Goal: Task Accomplishment & Management: Manage account settings

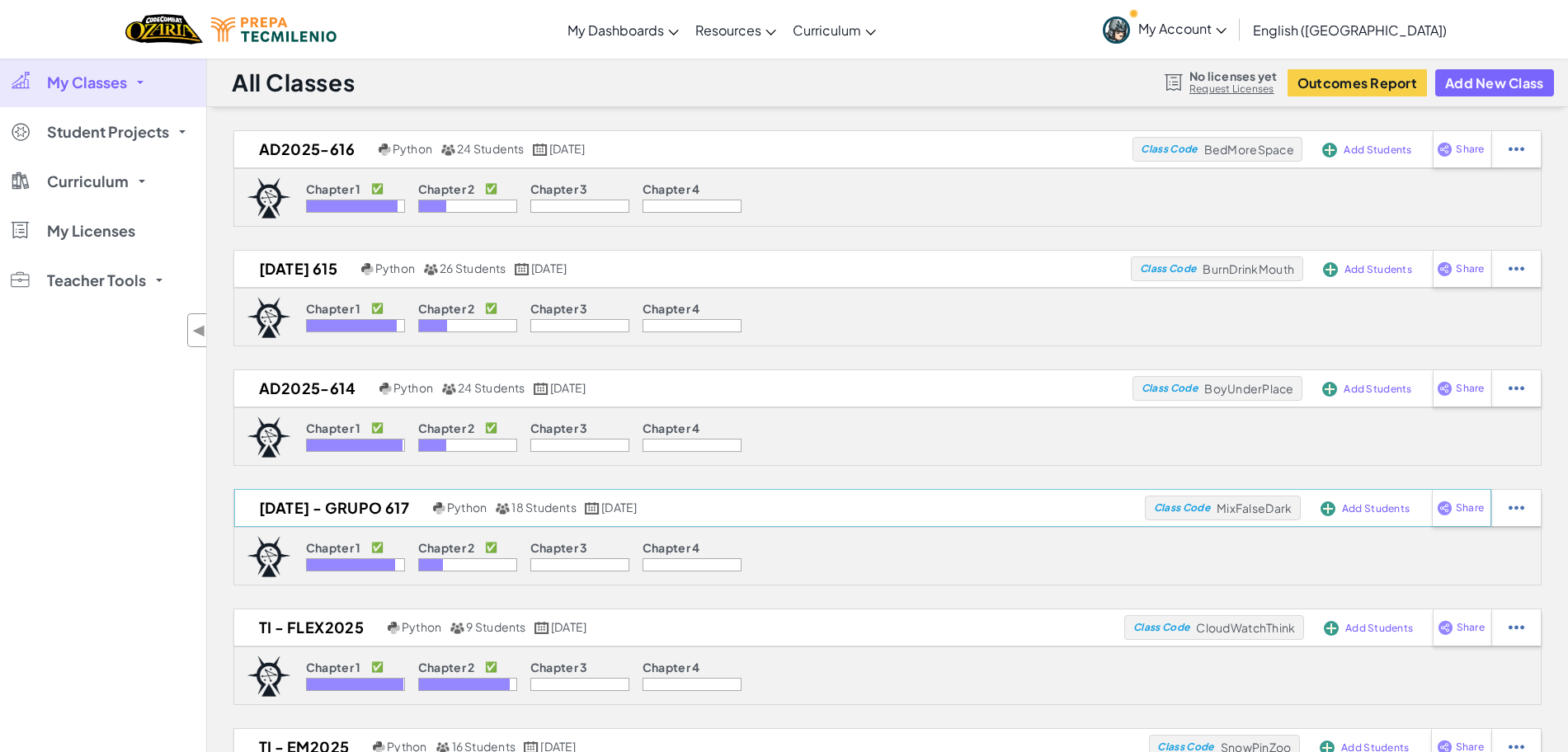
scroll to position [37, 0]
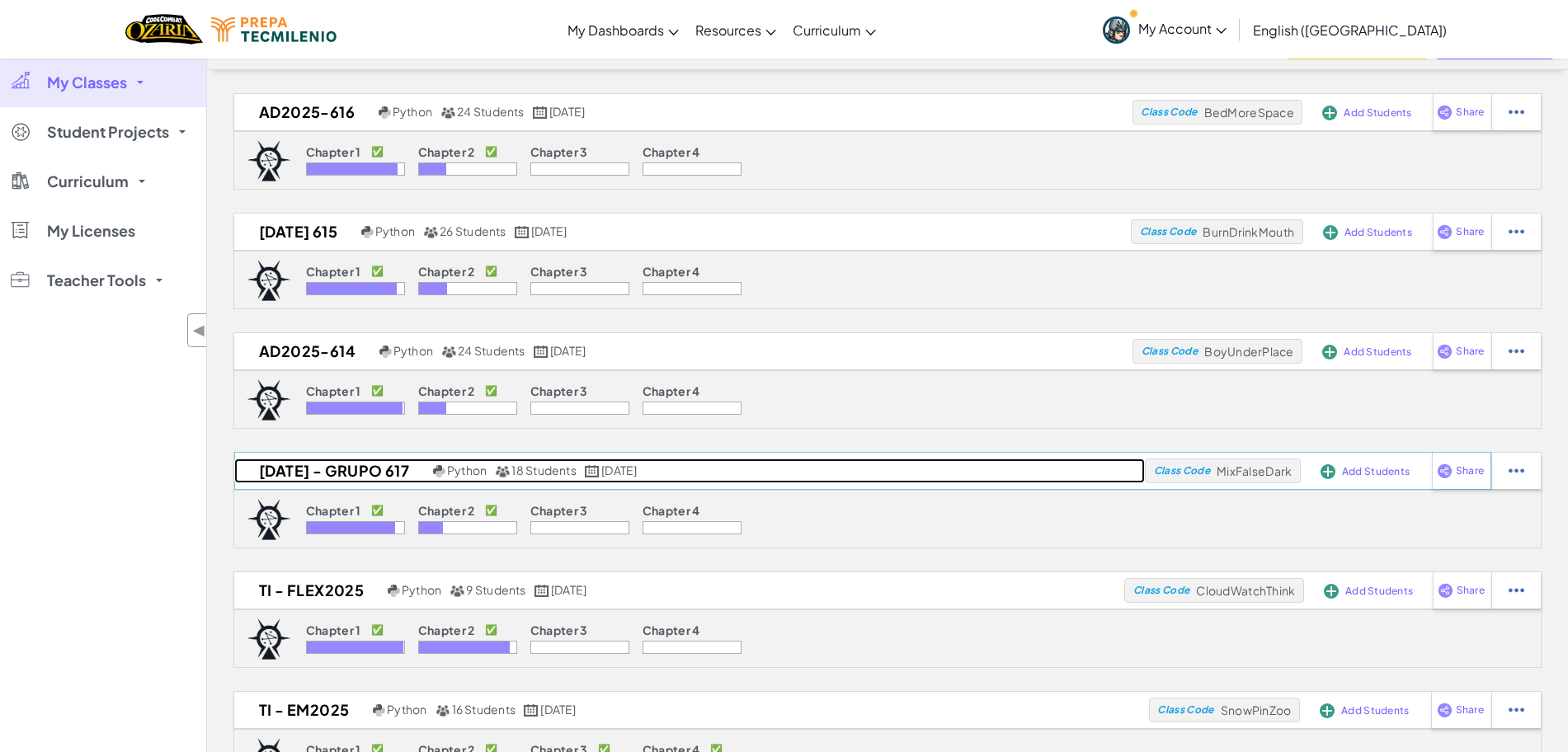
click at [357, 477] on h2 "[DATE] - Grupo 617" at bounding box center [332, 471] width 195 height 25
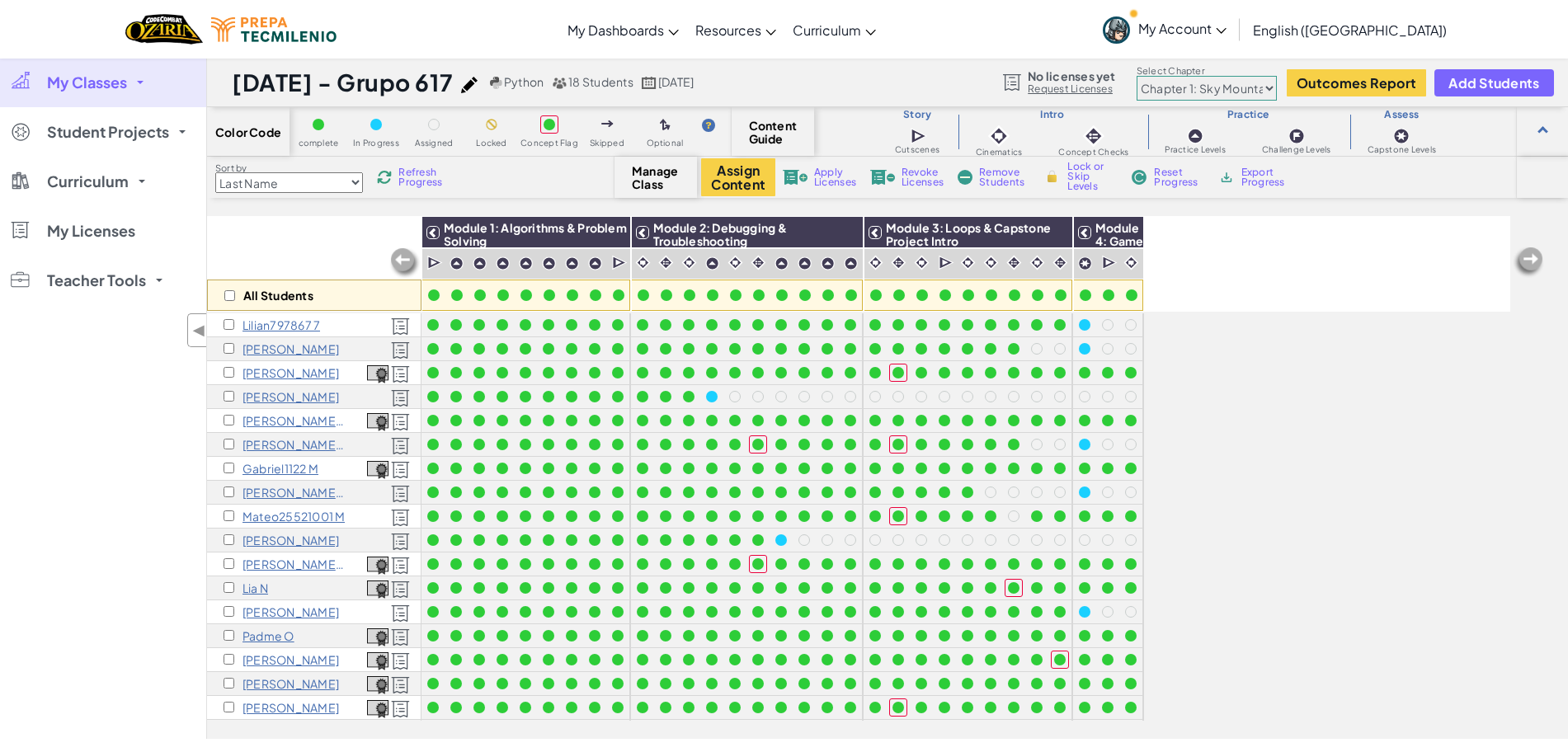
click at [1205, 100] on select "Chapter 1: Sky Mountain Chapter 2: The Moon Dancers Chapter 3: The Phoenix Land…" at bounding box center [1206, 89] width 140 height 25
select select "5d8a57abe8919b28d5113af1"
click at [1137, 76] on select "Chapter 1: Sky Mountain Chapter 2: The Moon Dancers Chapter 3: The Phoenix Land…" at bounding box center [1206, 89] width 140 height 25
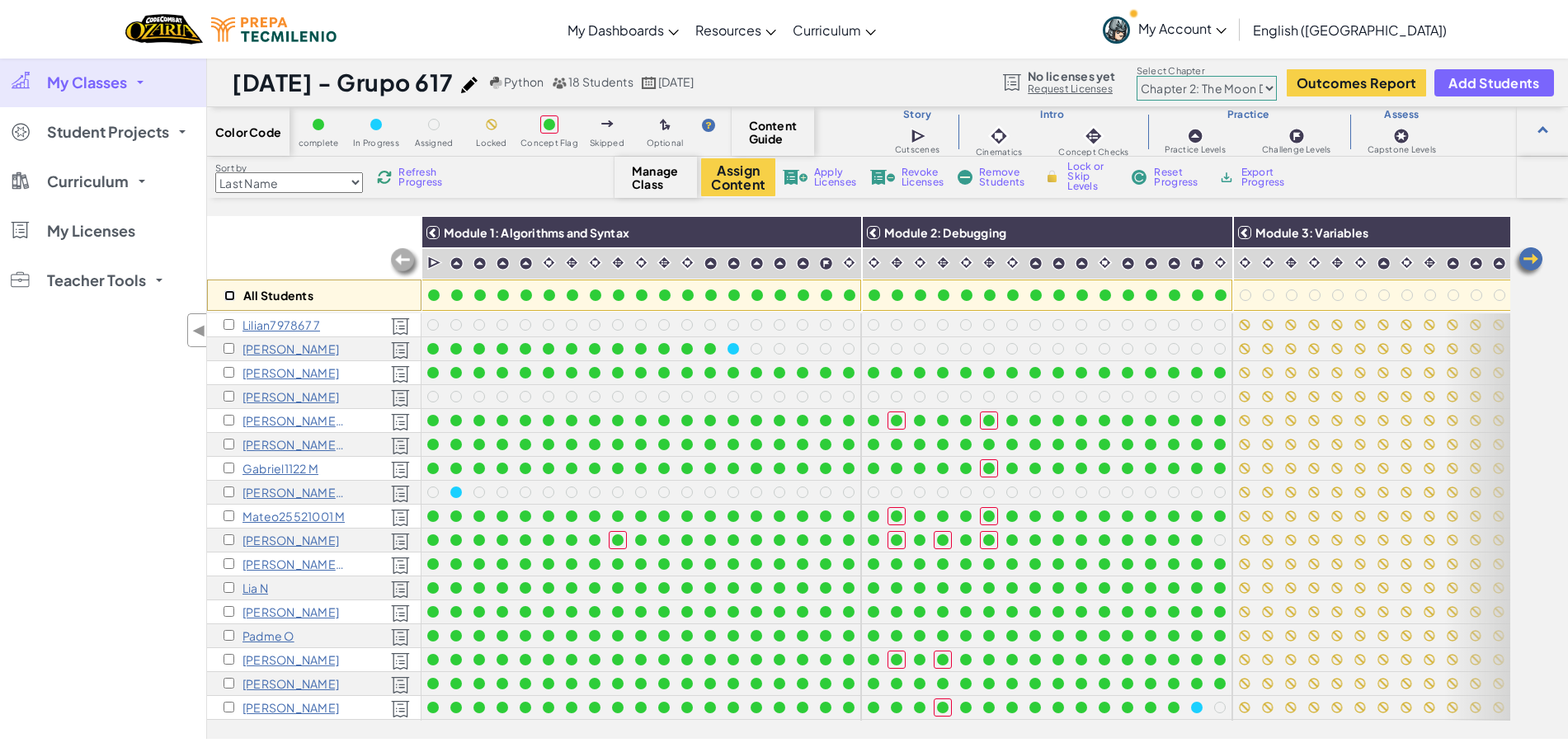
click at [227, 297] on input "checkbox" at bounding box center [229, 295] width 10 height 10
checkbox input "true"
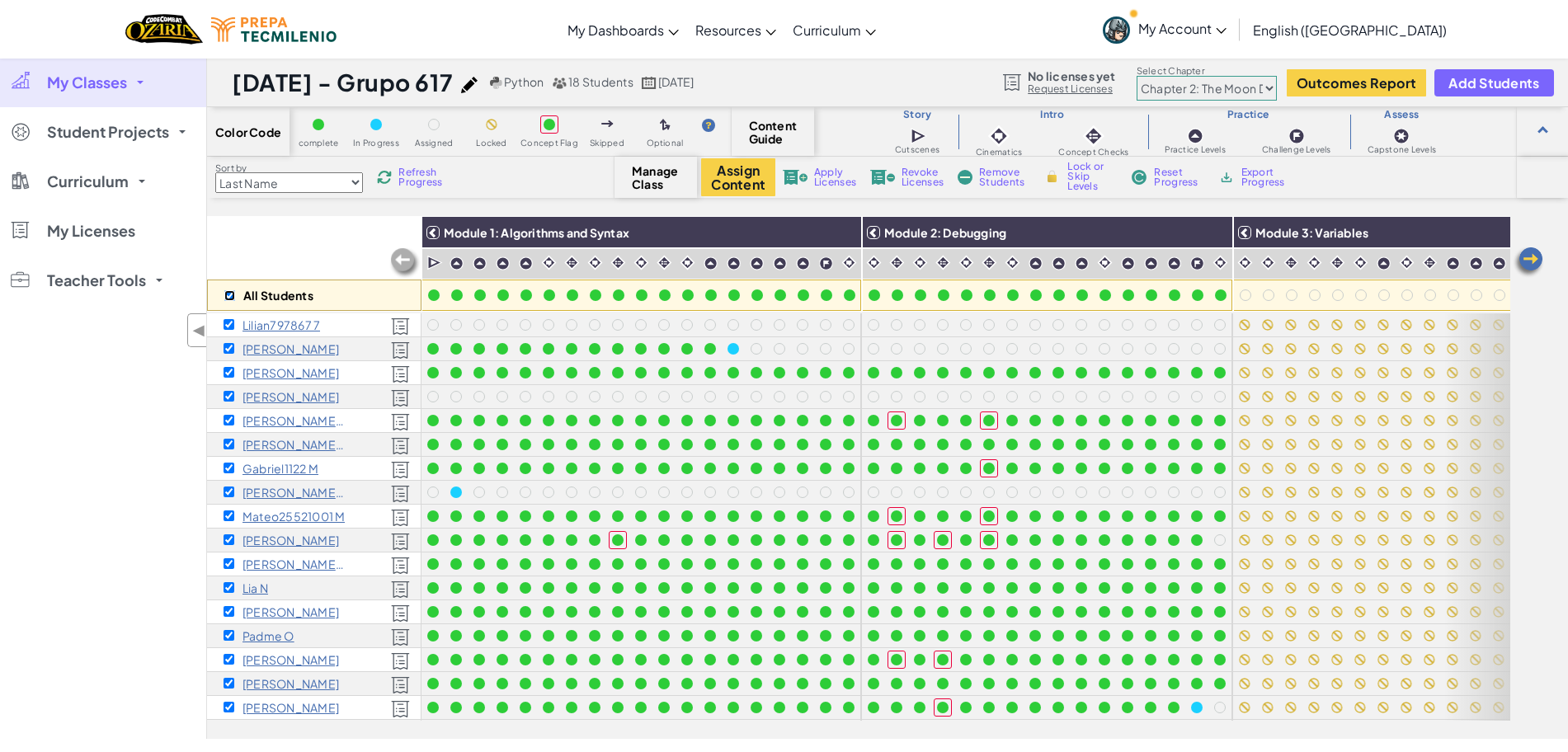
checkbox input "true"
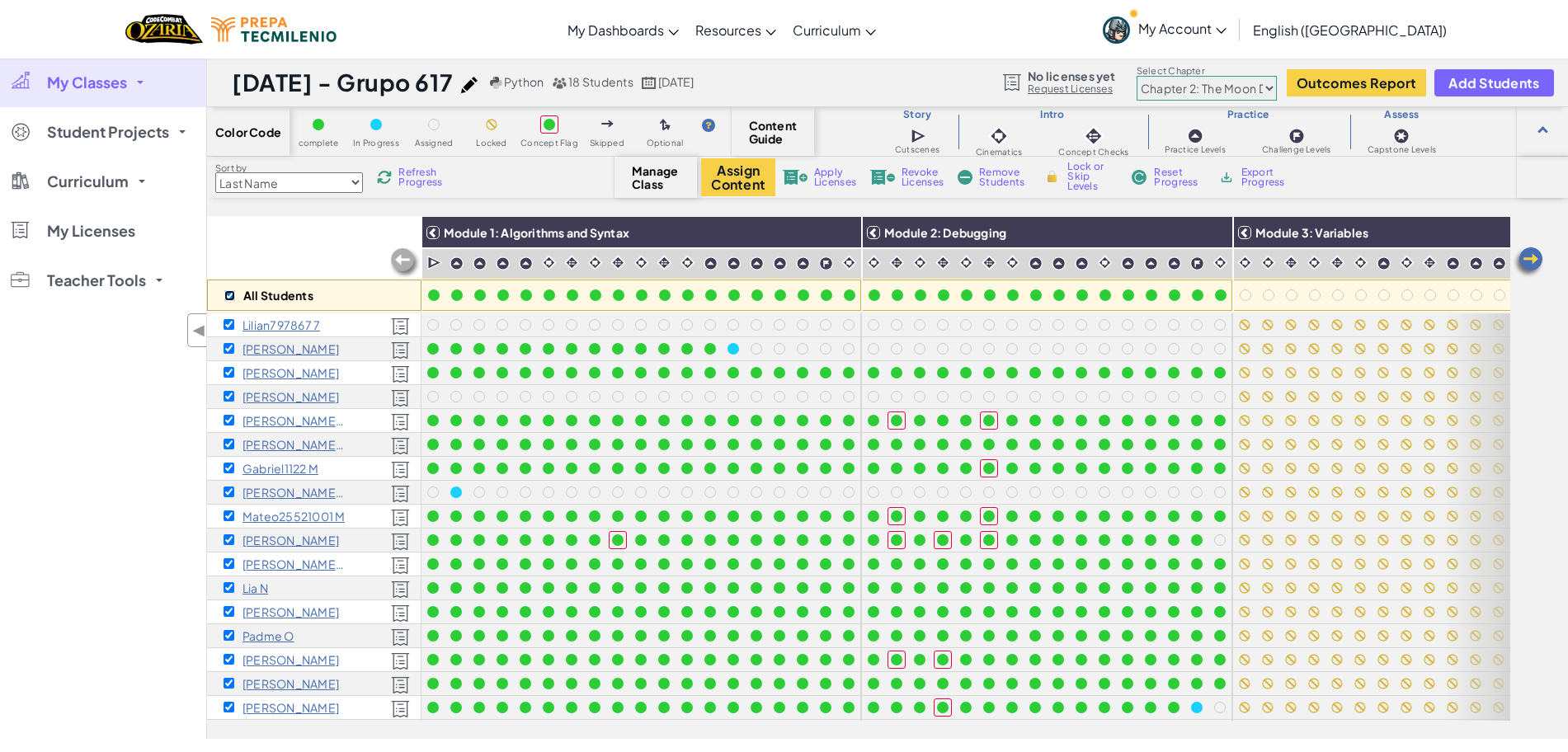
checkbox input "true"
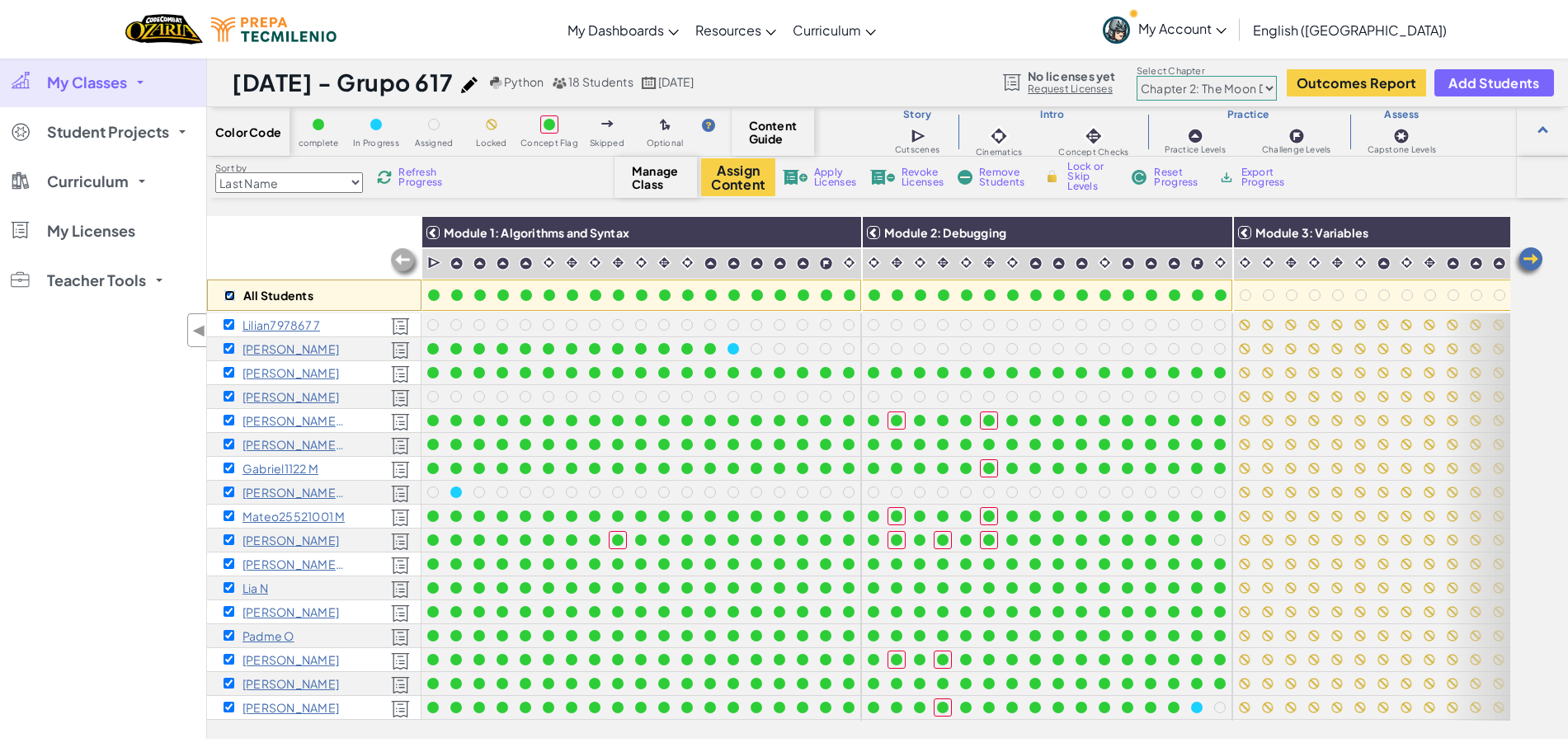
checkbox input "true"
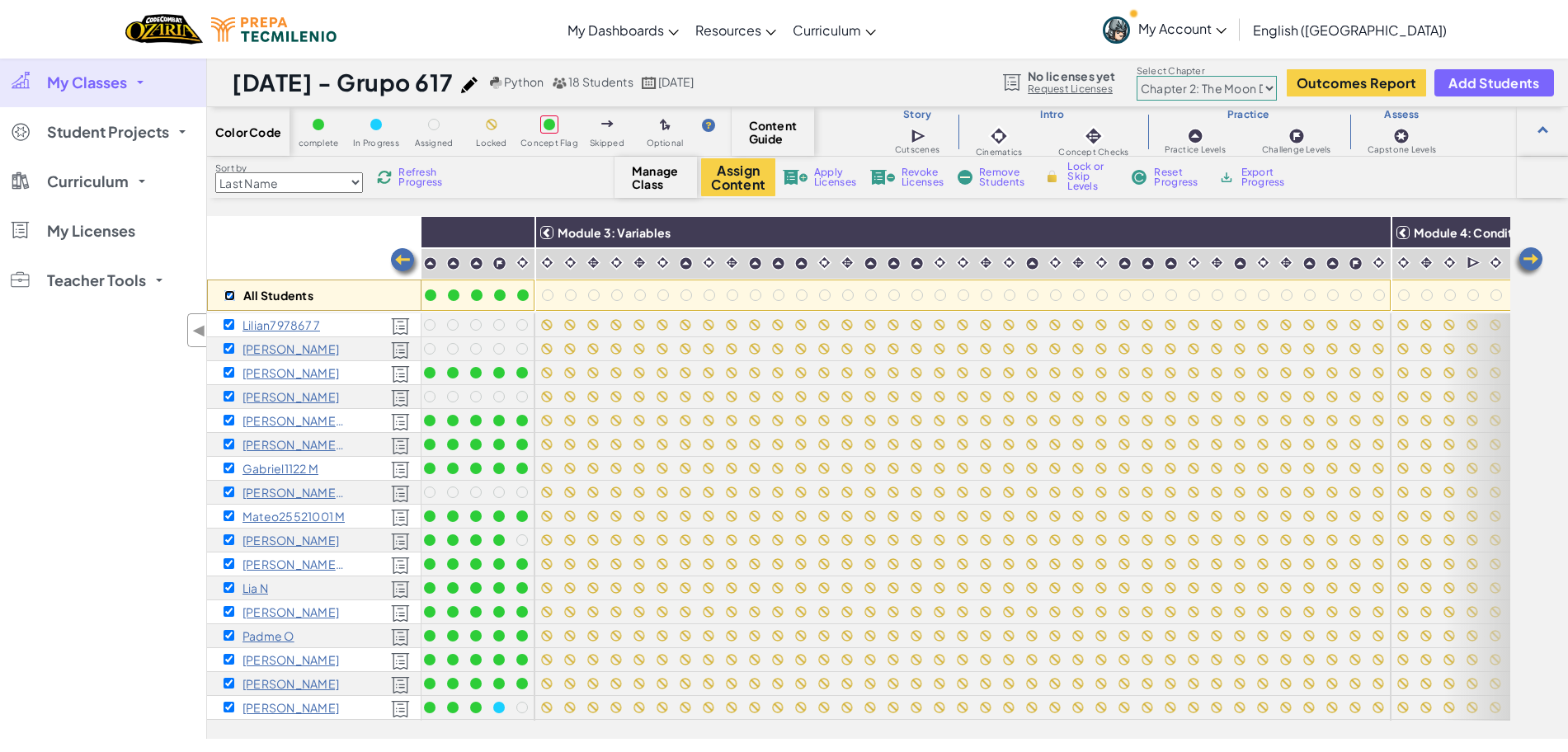
scroll to position [0, 795]
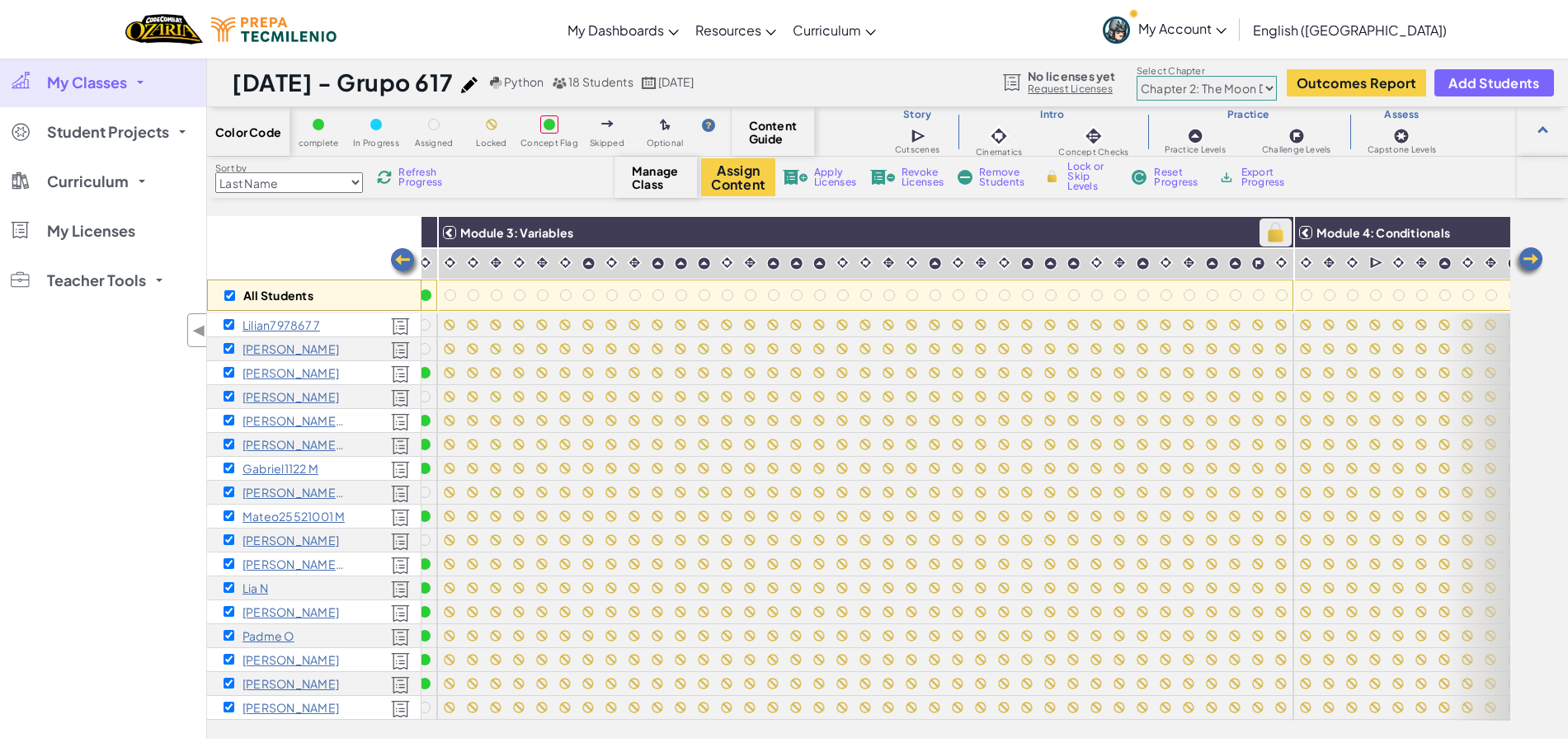
click at [1276, 233] on img at bounding box center [1275, 233] width 29 height 25
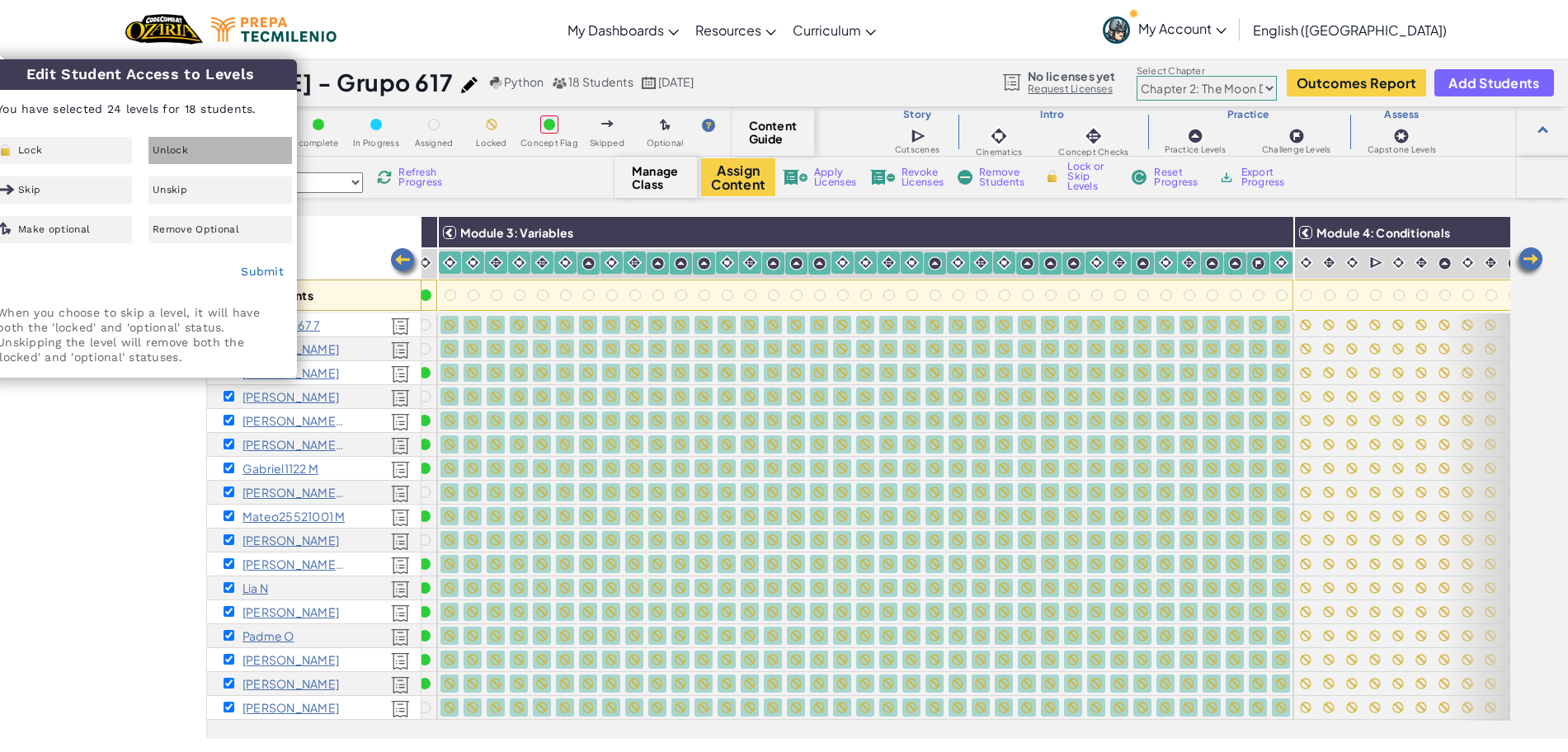
click at [155, 149] on span "Unlock" at bounding box center [171, 150] width 36 height 10
click at [247, 274] on link "Submit" at bounding box center [263, 271] width 43 height 13
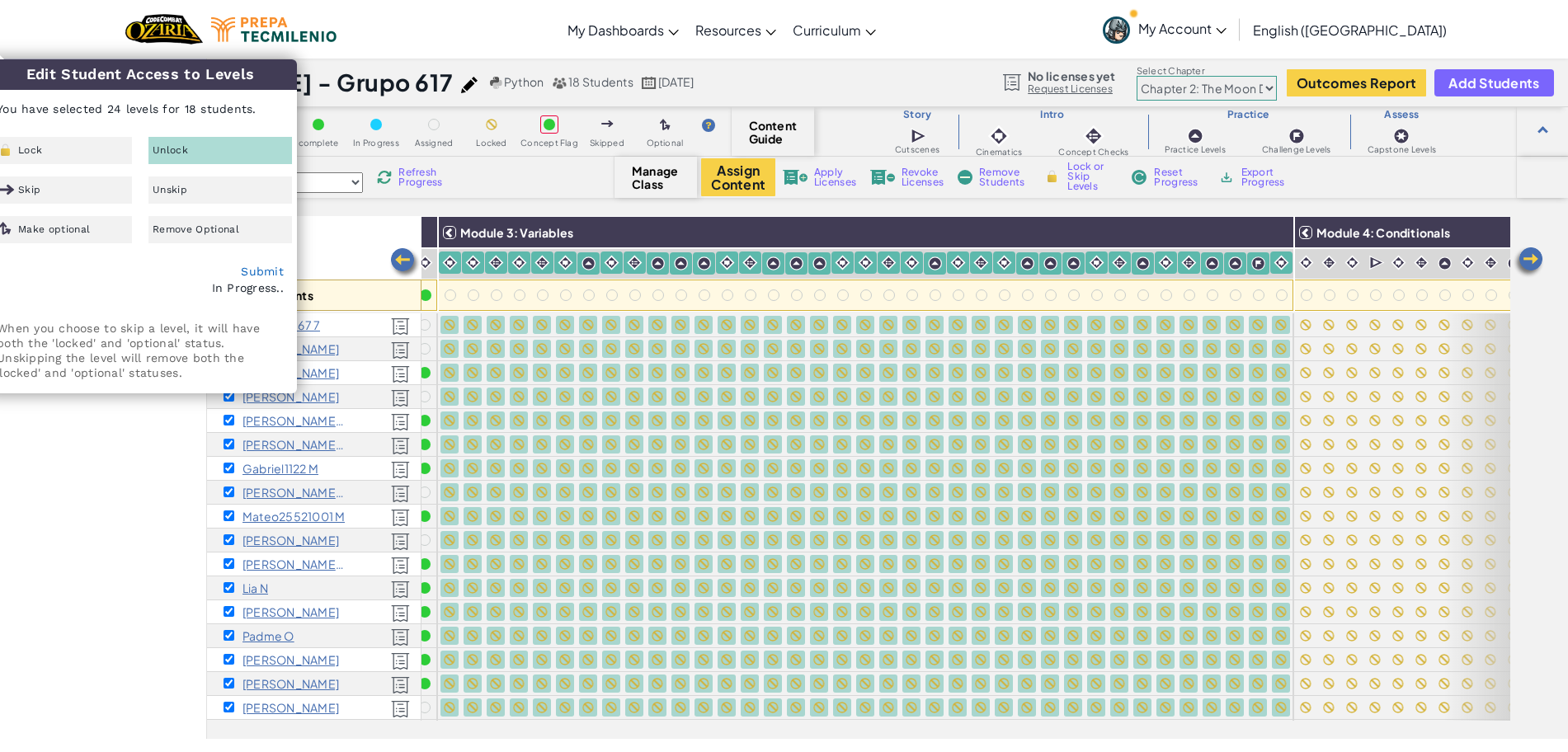
click at [254, 263] on div "Submit In Progress.." at bounding box center [139, 280] width 312 height 57
click at [261, 273] on link "Submit" at bounding box center [263, 271] width 43 height 13
